Goal: Task Accomplishment & Management: Manage account settings

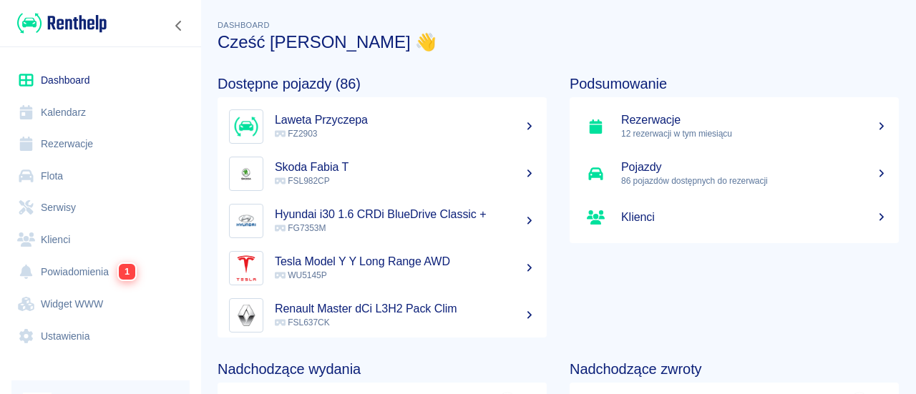
click at [107, 183] on link "Flota" at bounding box center [100, 176] width 178 height 32
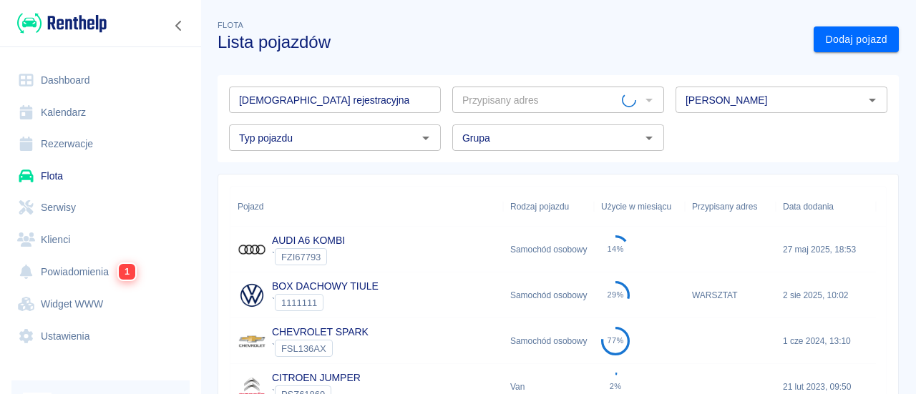
click at [305, 107] on input "[DEMOGRAPHIC_DATA] rejestracyjna" at bounding box center [335, 100] width 212 height 26
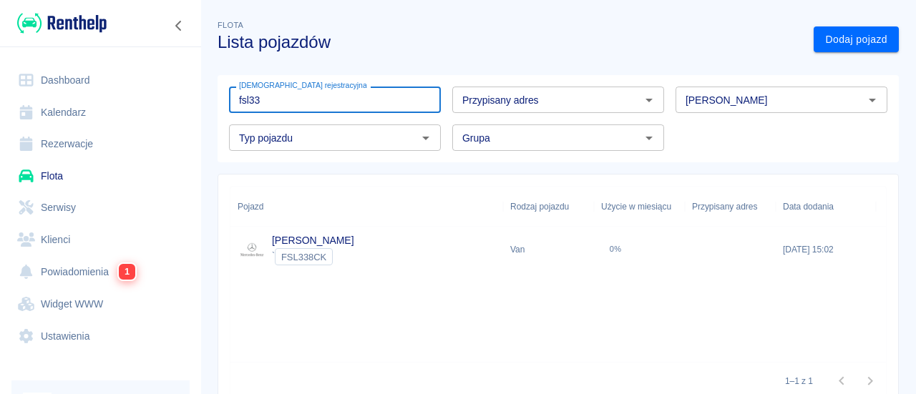
type input "fsl33"
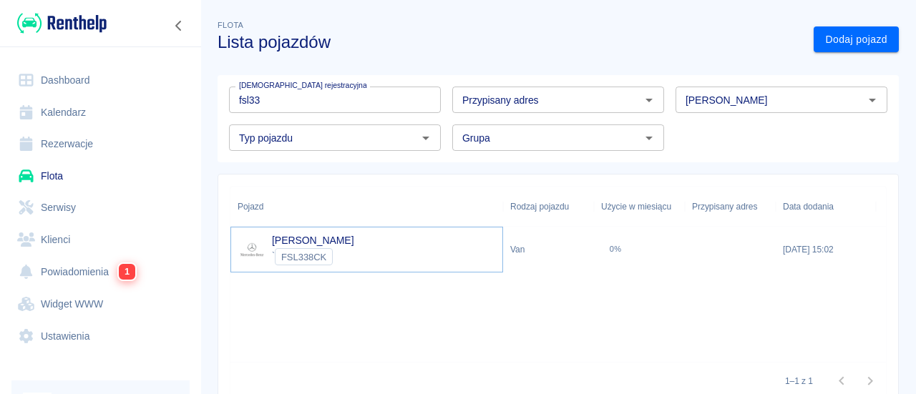
click at [353, 235] on link "MERCEDES VITO" at bounding box center [313, 240] width 82 height 11
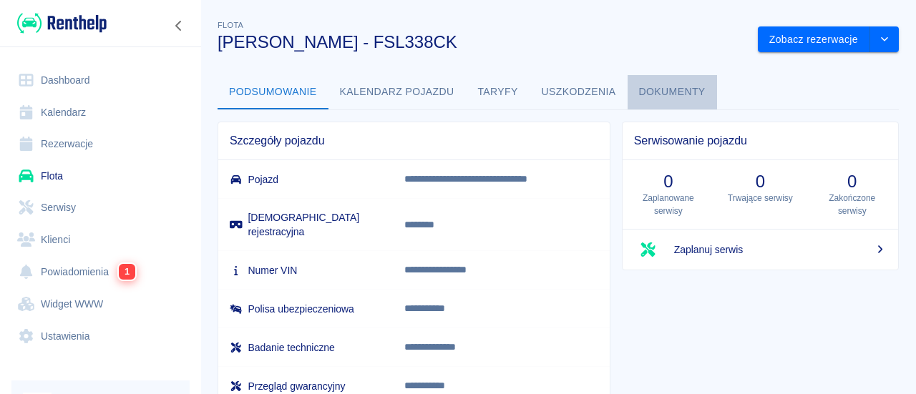
click at [644, 80] on button "Dokumenty" at bounding box center [671, 92] width 89 height 34
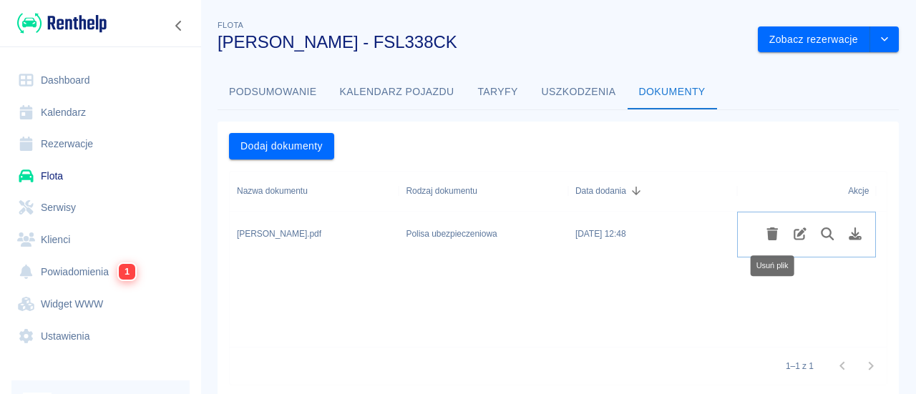
click at [774, 236] on icon "Usuń plik" at bounding box center [772, 233] width 11 height 13
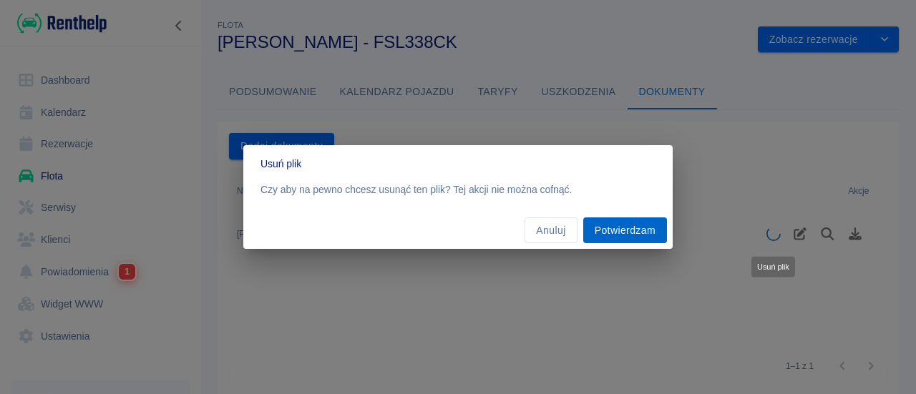
click at [613, 224] on button "Potwierdzam" at bounding box center [625, 230] width 84 height 26
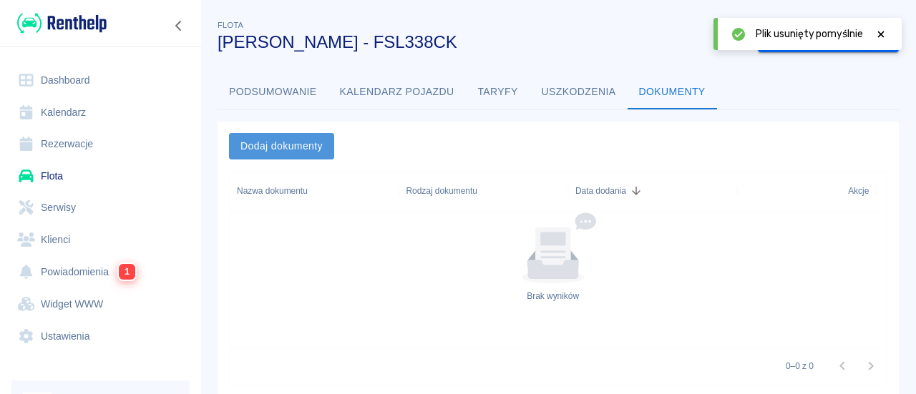
click at [274, 150] on button "Dodaj dokumenty" at bounding box center [281, 146] width 105 height 26
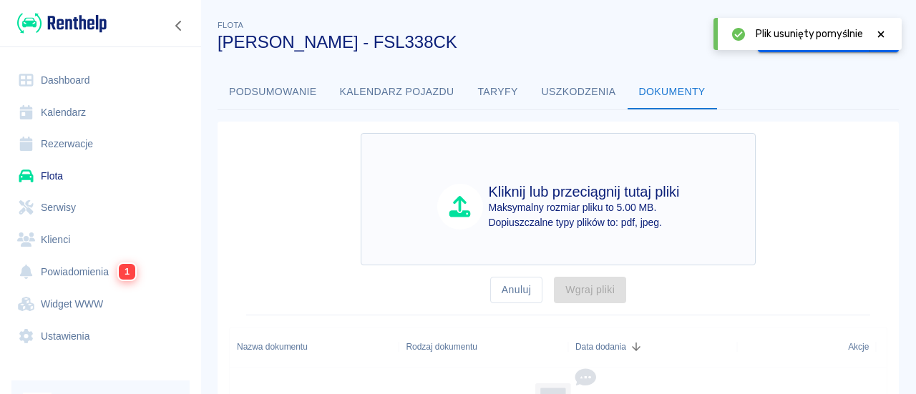
click at [476, 175] on div "Kliknij lub przeciągnij tutaj pliki Maksymalny rozmiar pliku to 5.00 MB. Dopius…" at bounding box center [558, 199] width 395 height 132
type input "C:\fakepath\FSL338CK.pdf"
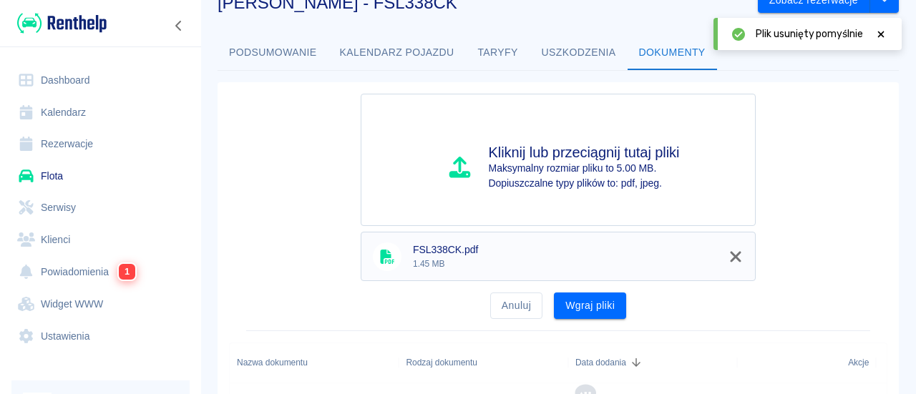
scroll to position [72, 0]
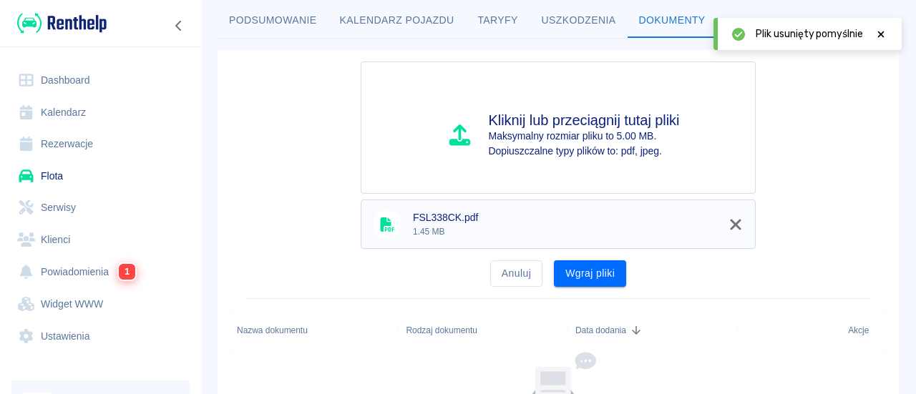
click at [567, 260] on button "Wgraj pliki" at bounding box center [590, 273] width 72 height 26
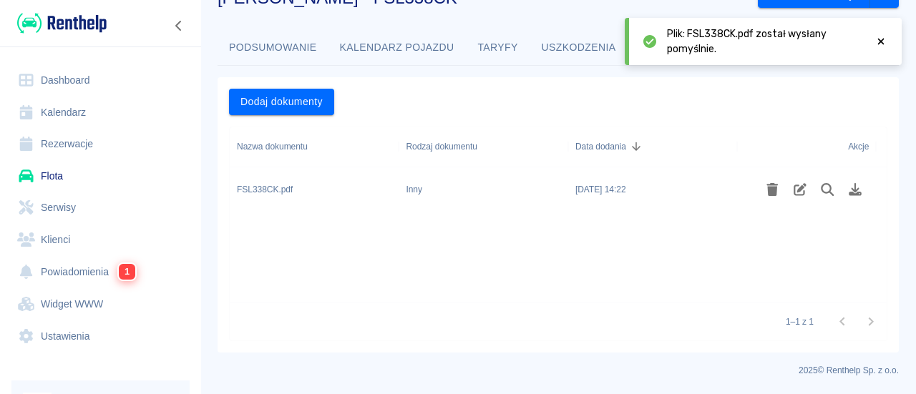
scroll to position [6, 0]
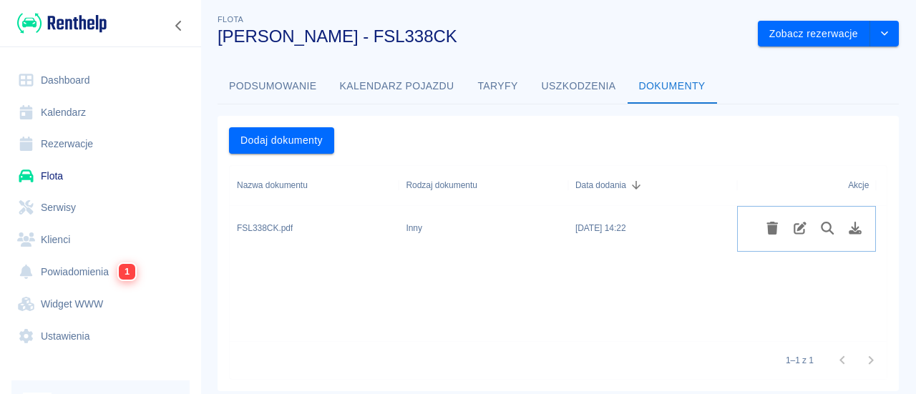
click at [794, 238] on button "Edytuj rodzaj dokumentu" at bounding box center [800, 228] width 28 height 24
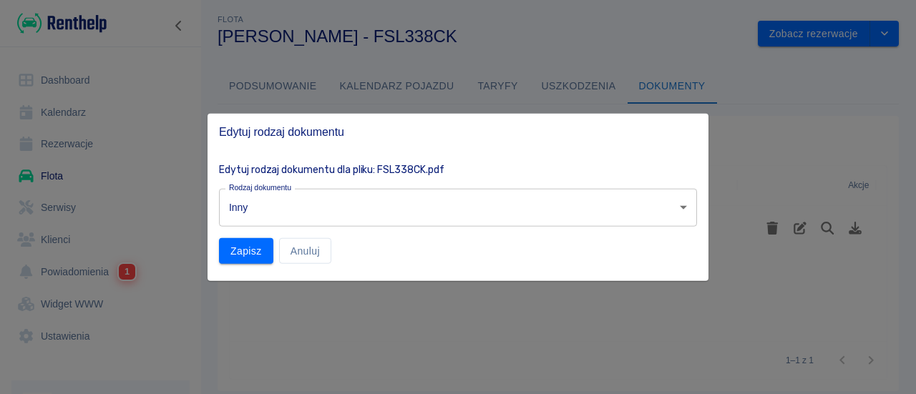
click at [444, 219] on body "Używamy plików Cookies, by zapewnić Ci najlepsze możliwe doświadczenie. Aby dow…" at bounding box center [458, 197] width 916 height 394
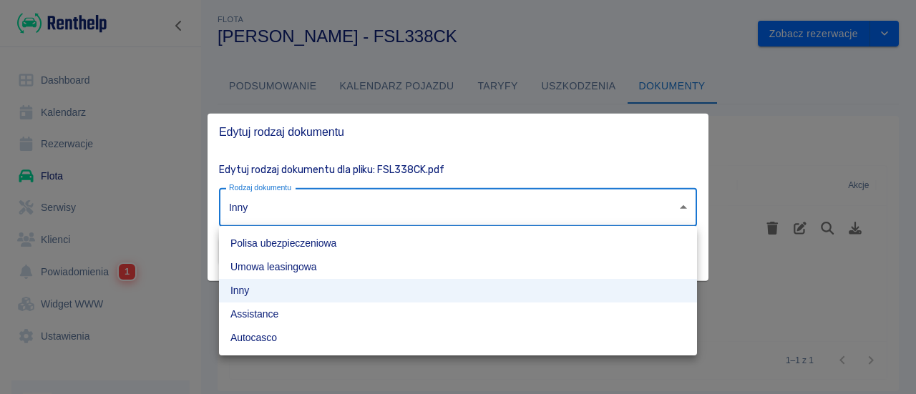
click at [341, 242] on li "Polisa ubezpieczeniowa" at bounding box center [458, 244] width 478 height 24
type input "insurance-policy"
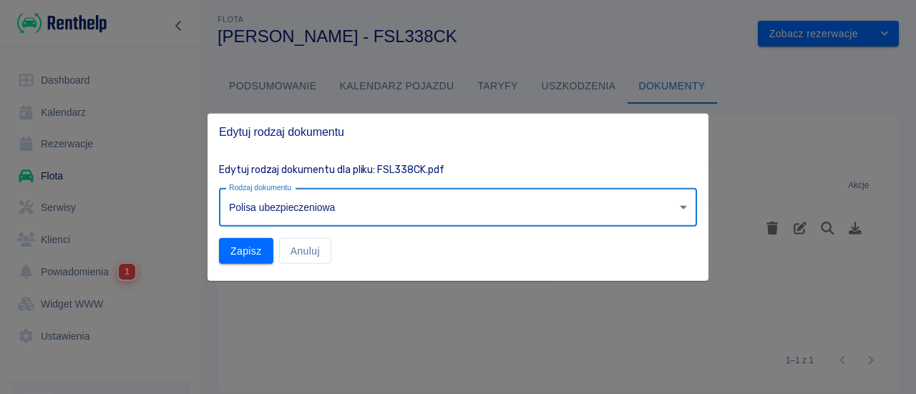
click at [260, 255] on button "Zapisz" at bounding box center [246, 251] width 54 height 26
